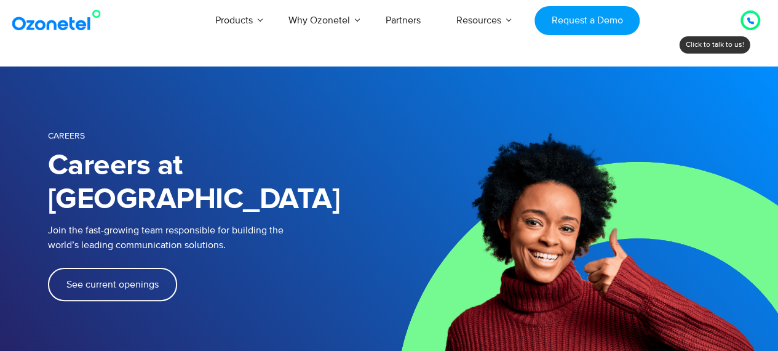
click at [138, 279] on span "See current openings" at bounding box center [112, 284] width 92 height 10
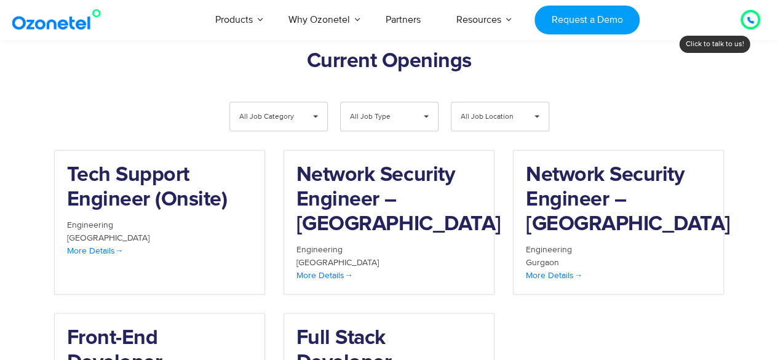
scroll to position [1319, 0]
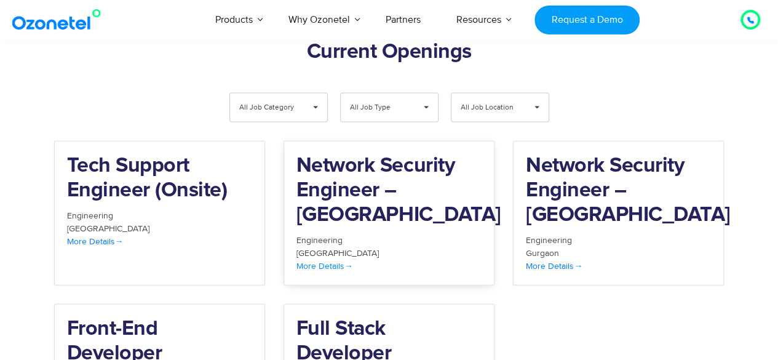
click at [337, 261] on span "More Details" at bounding box center [325, 266] width 57 height 10
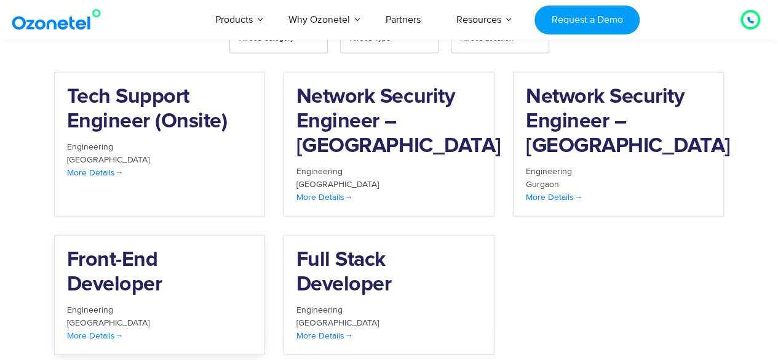
scroll to position [1404, 0]
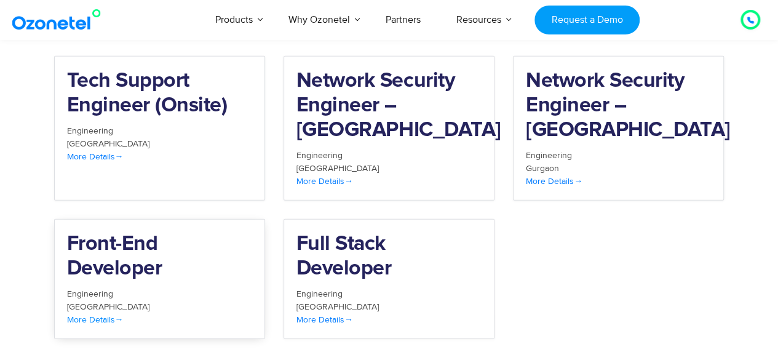
click at [100, 300] on div "[GEOGRAPHIC_DATA]" at bounding box center [159, 306] width 185 height 13
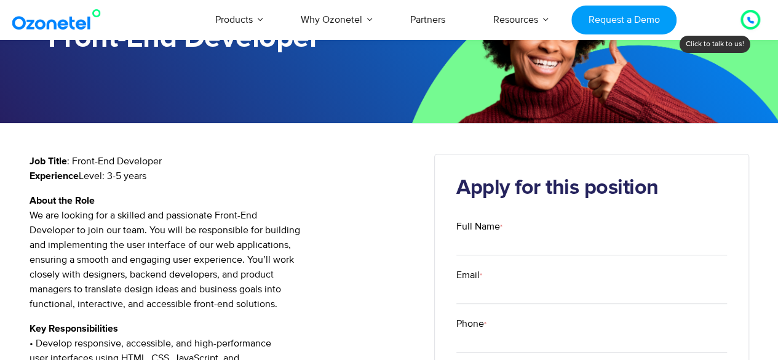
scroll to position [105, 0]
